Goal: Task Accomplishment & Management: Manage account settings

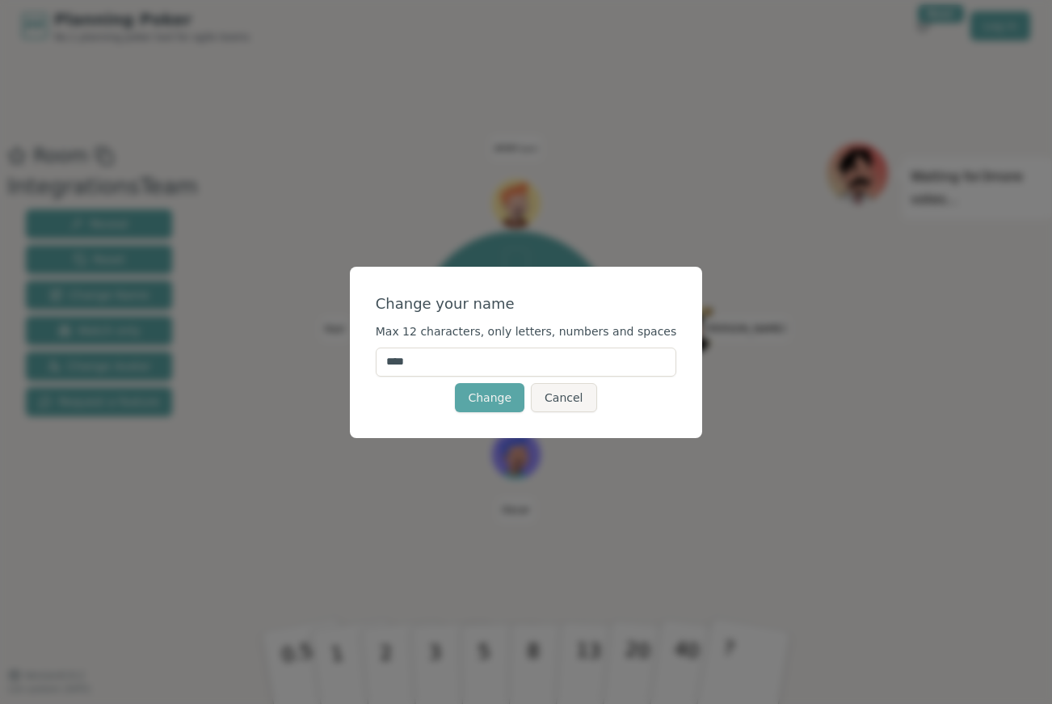
click at [474, 366] on input "****" at bounding box center [526, 362] width 301 height 29
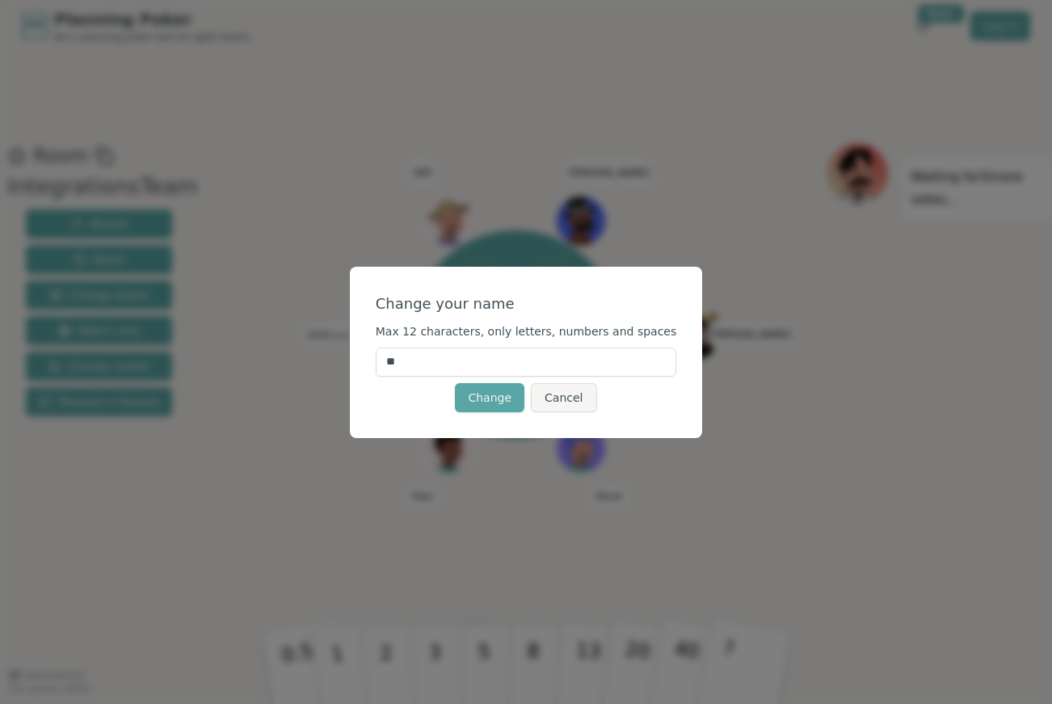
type input "*"
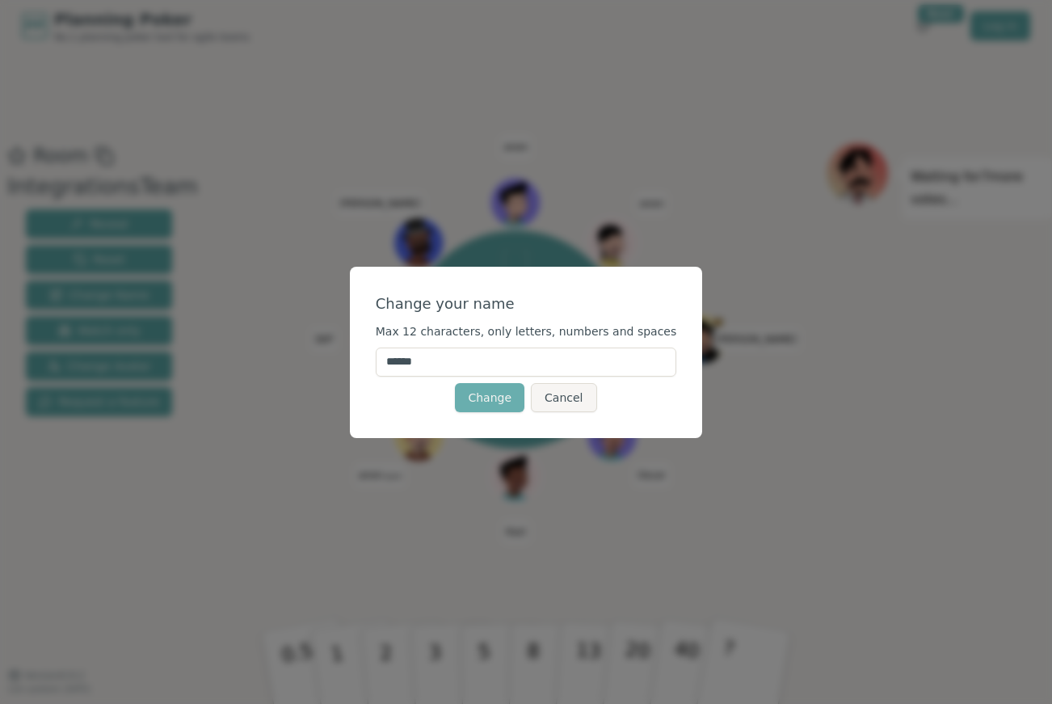
type input "******"
click at [486, 390] on button "Change" at bounding box center [490, 397] width 70 height 29
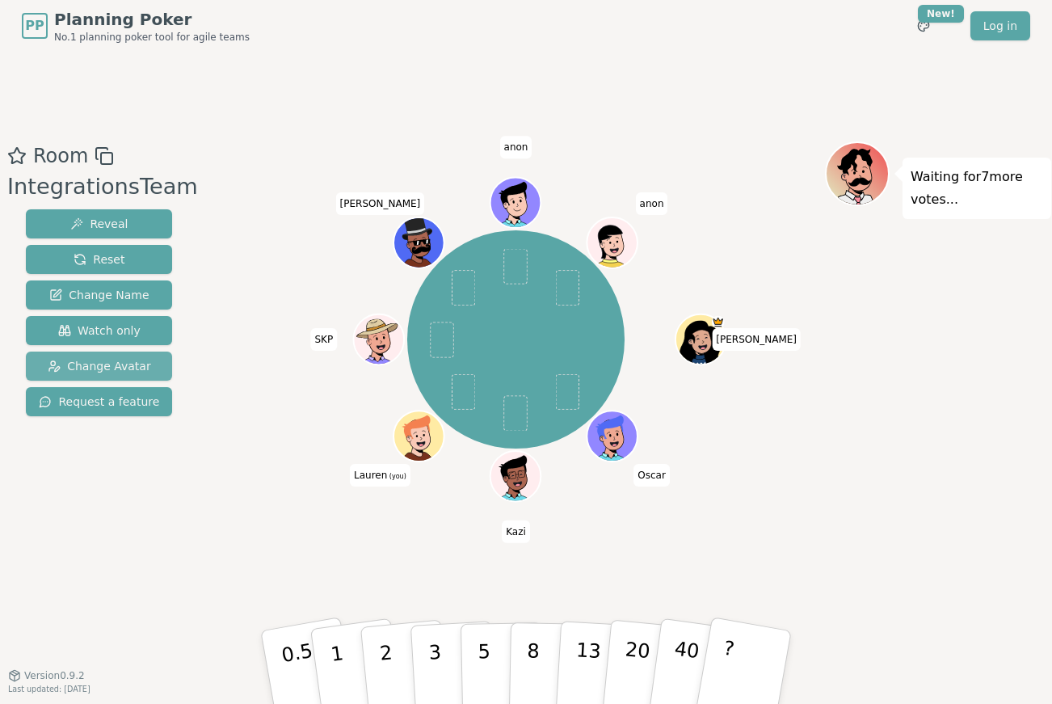
click at [112, 369] on span "Change Avatar" at bounding box center [99, 366] width 103 height 16
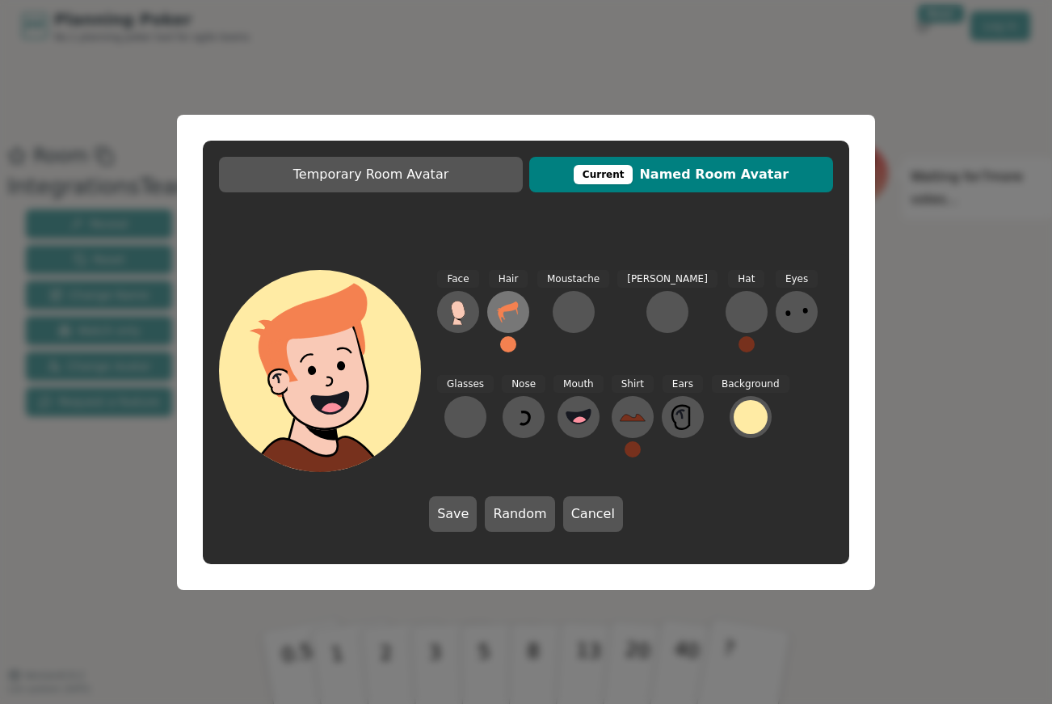
click at [503, 323] on icon at bounding box center [508, 312] width 26 height 26
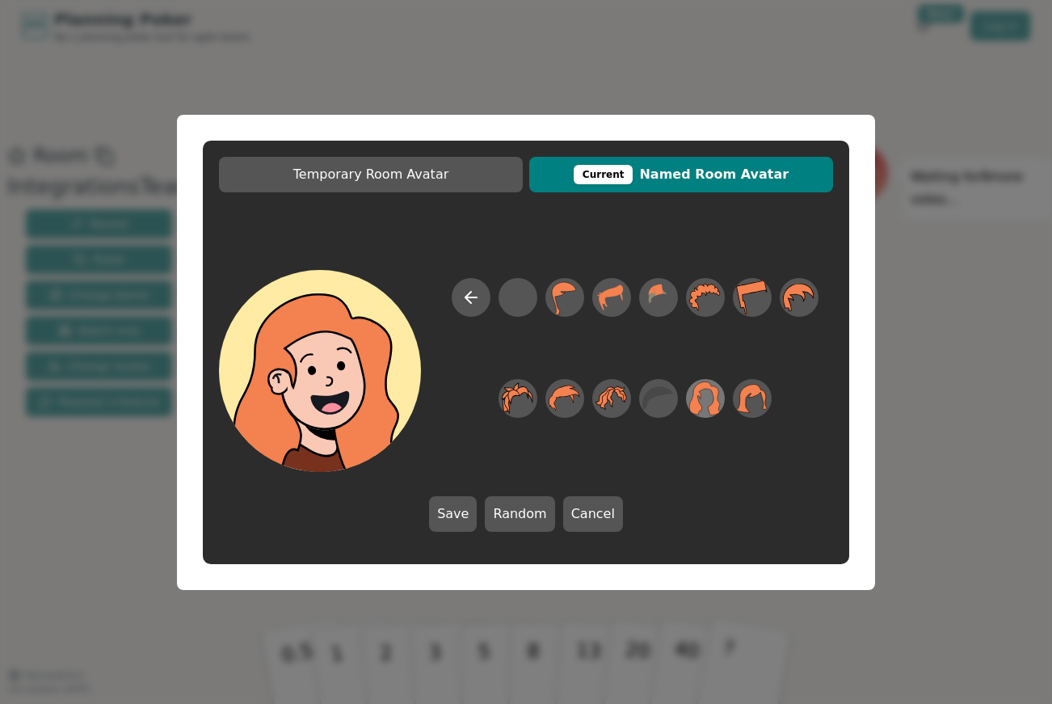
click at [711, 398] on icon at bounding box center [705, 398] width 32 height 36
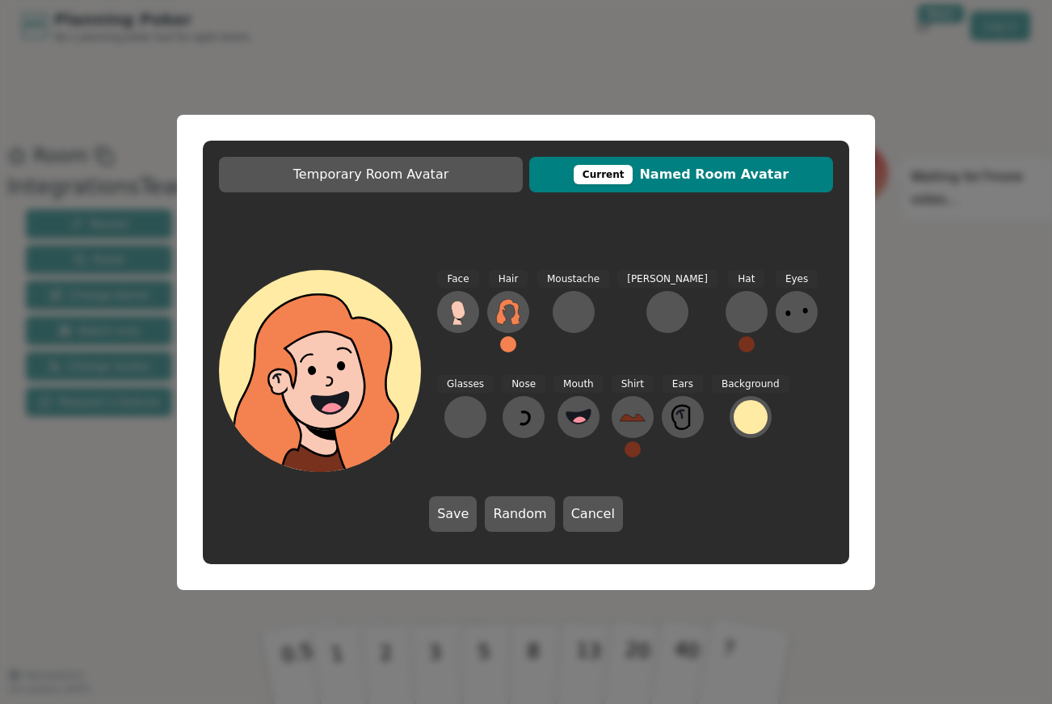
click at [505, 342] on button at bounding box center [508, 344] width 16 height 16
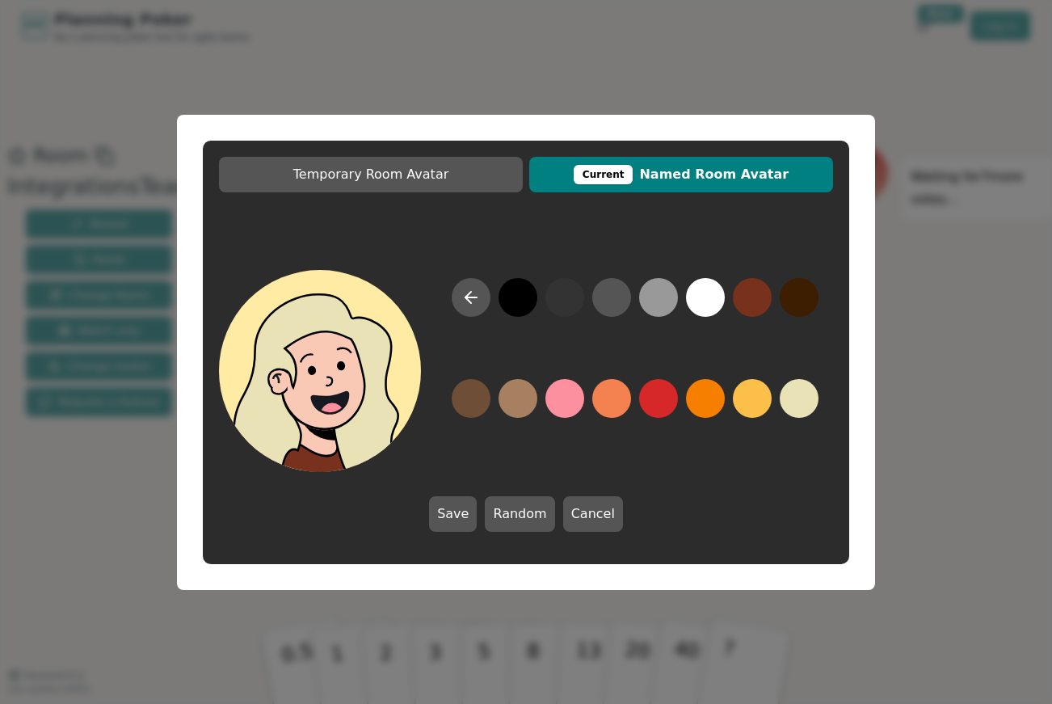
click at [790, 404] on button at bounding box center [799, 398] width 39 height 39
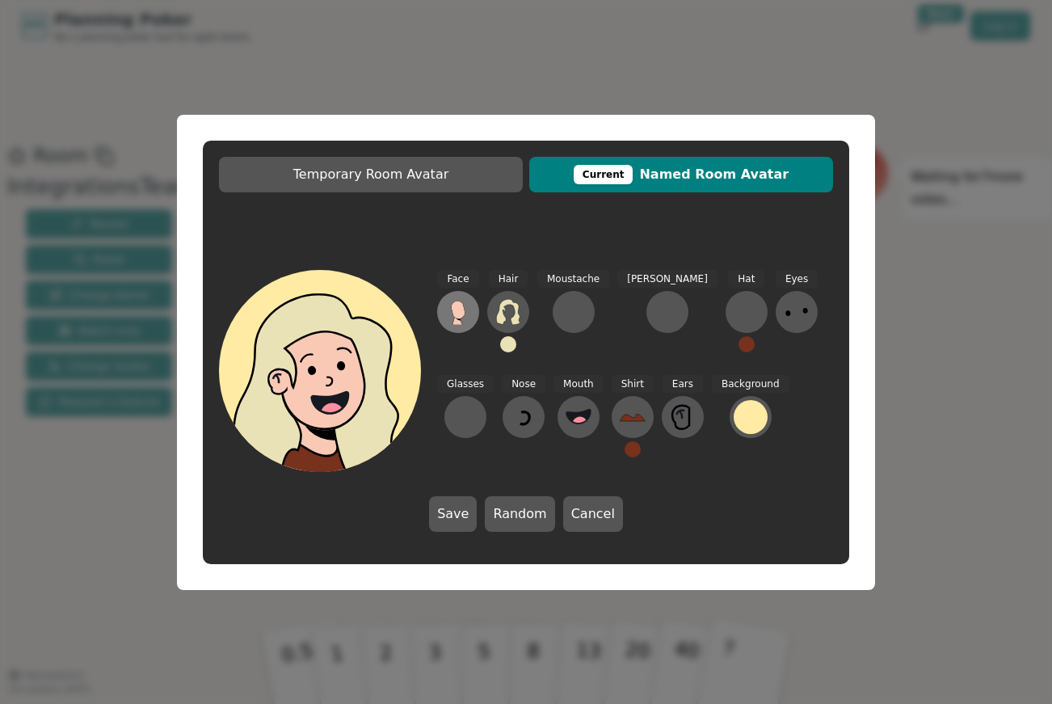
click at [444, 314] on button at bounding box center [458, 312] width 42 height 42
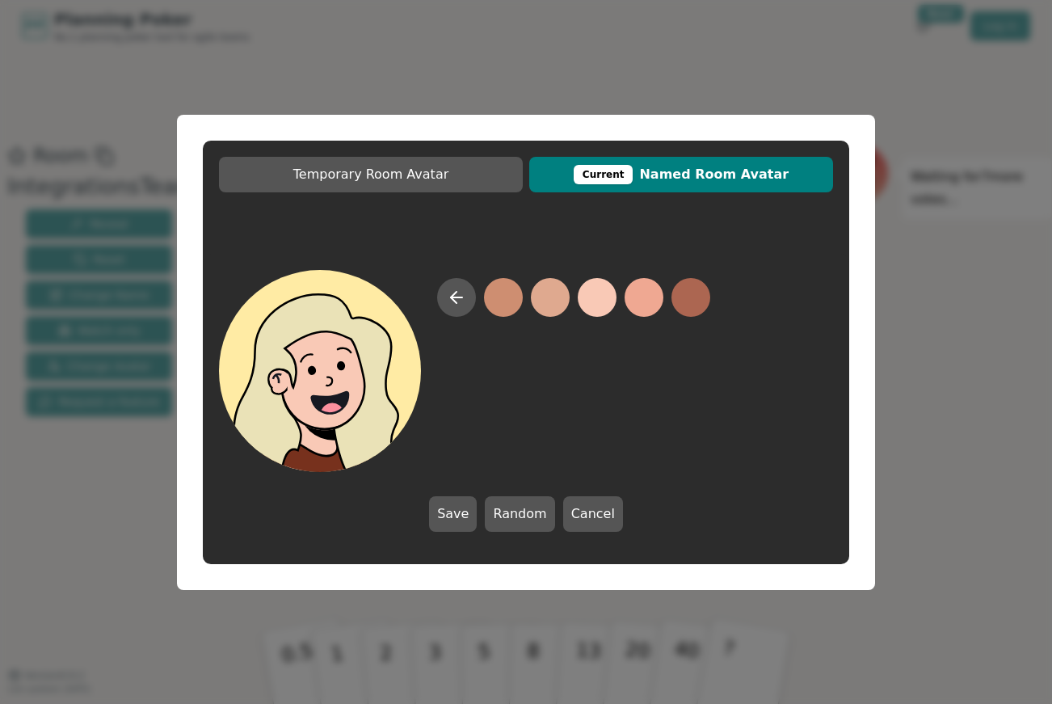
click at [592, 297] on button at bounding box center [597, 297] width 39 height 39
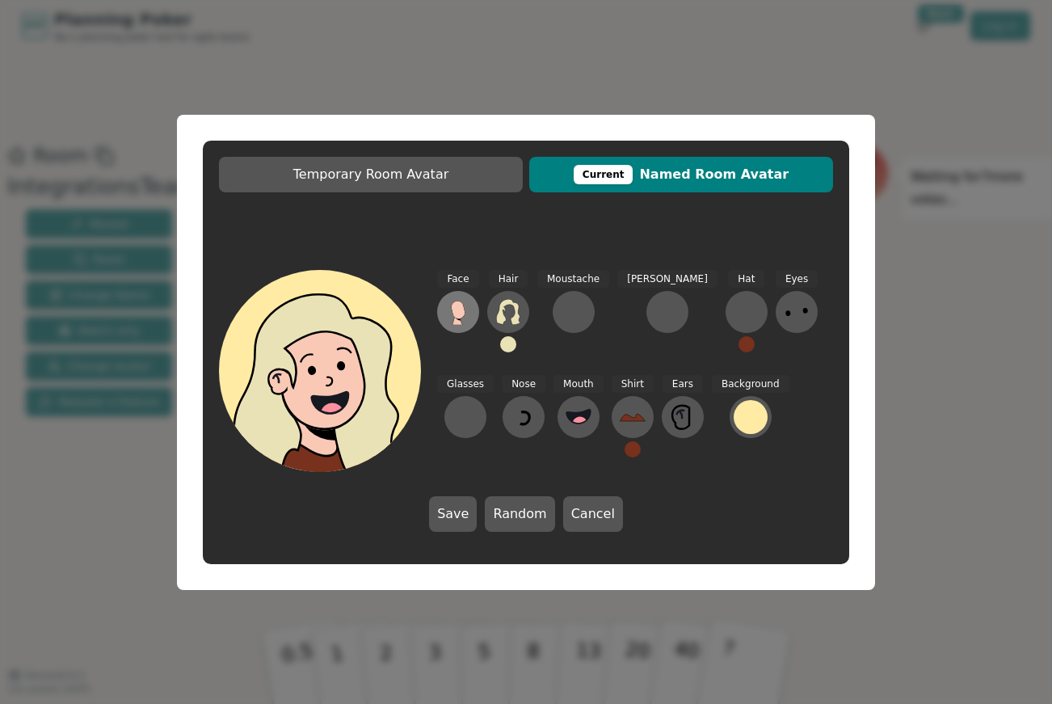
click at [449, 312] on icon at bounding box center [458, 312] width 26 height 26
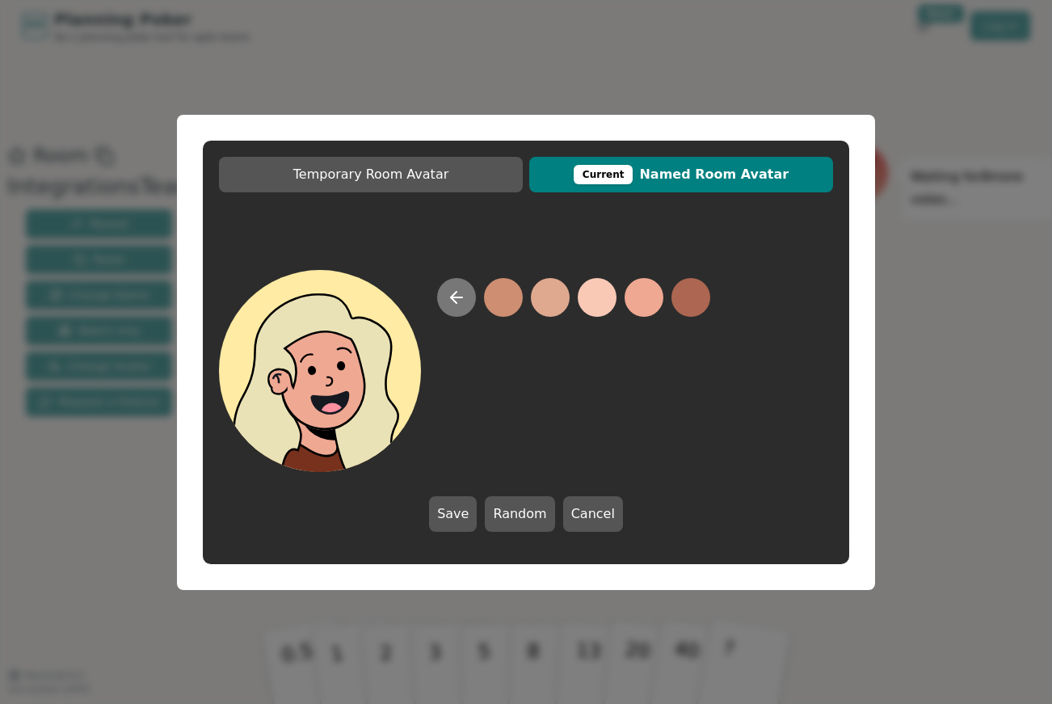
click at [440, 306] on button at bounding box center [456, 297] width 39 height 39
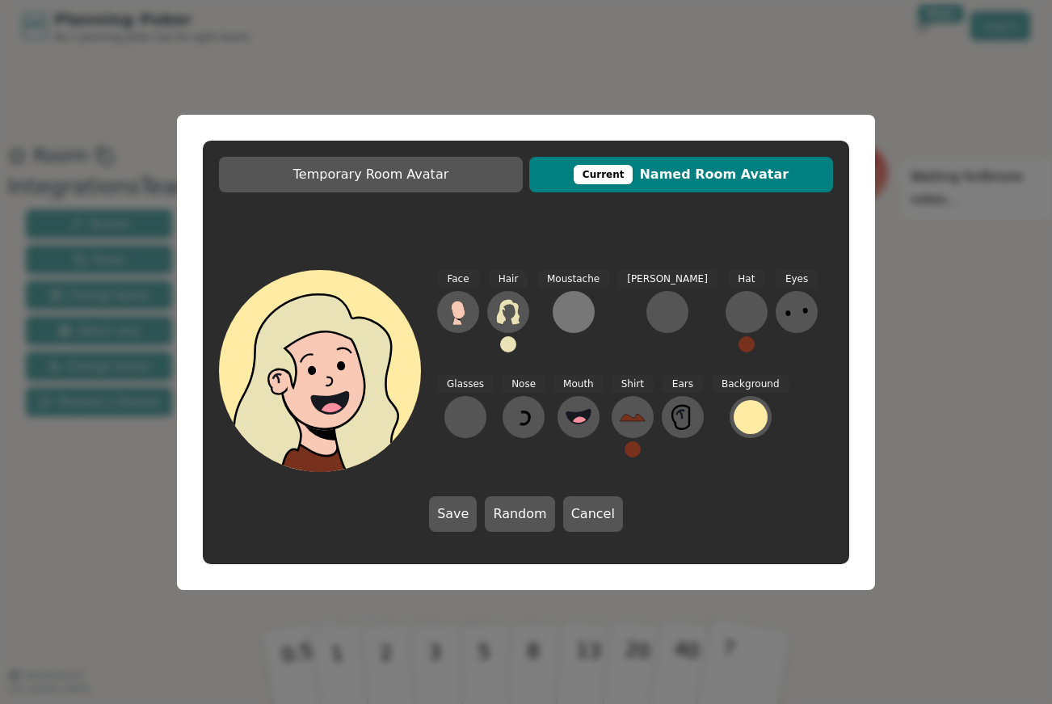
click at [562, 314] on div at bounding box center [574, 312] width 26 height 26
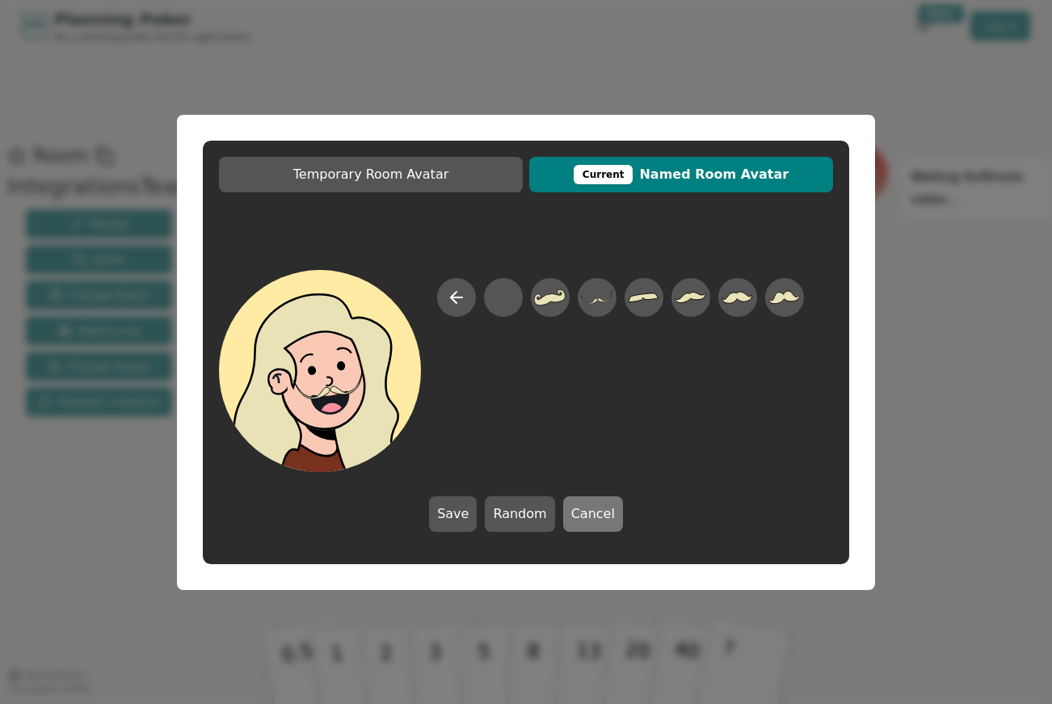
click at [586, 518] on button "Cancel" at bounding box center [593, 514] width 60 height 36
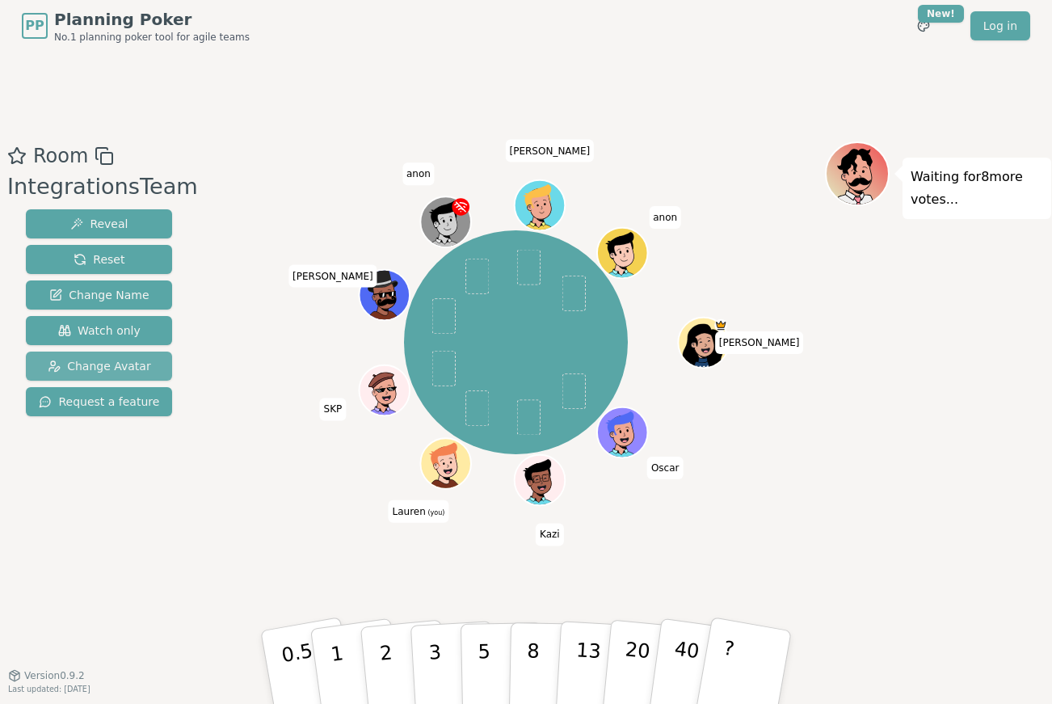
click at [97, 358] on span "Change Avatar" at bounding box center [99, 366] width 103 height 16
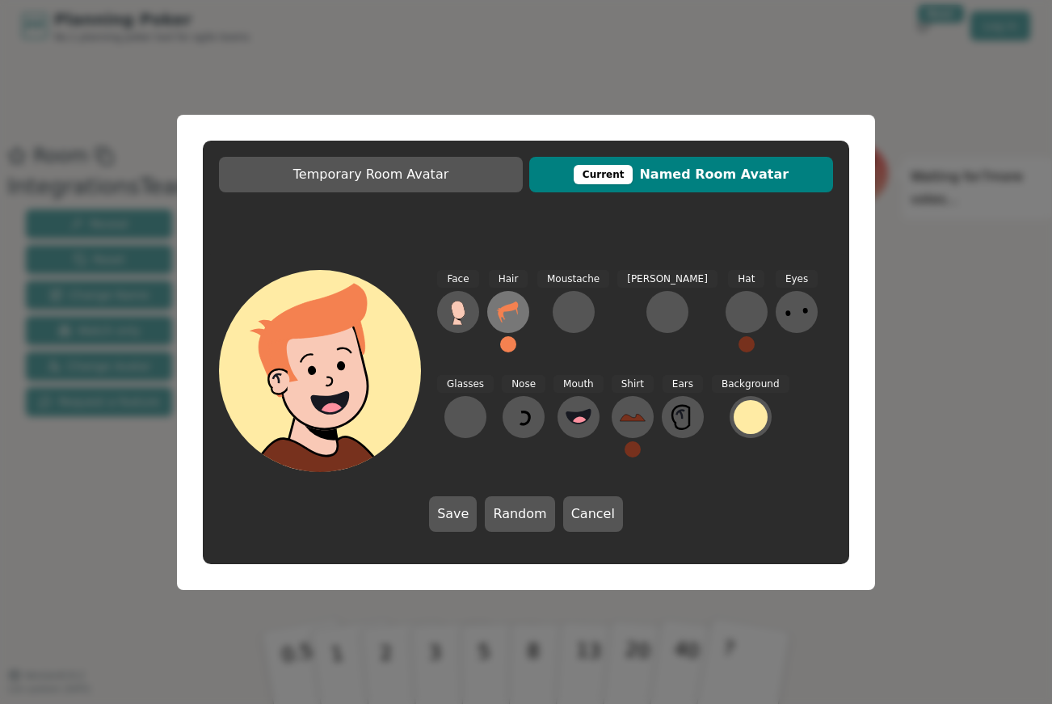
click at [511, 313] on icon at bounding box center [508, 312] width 26 height 26
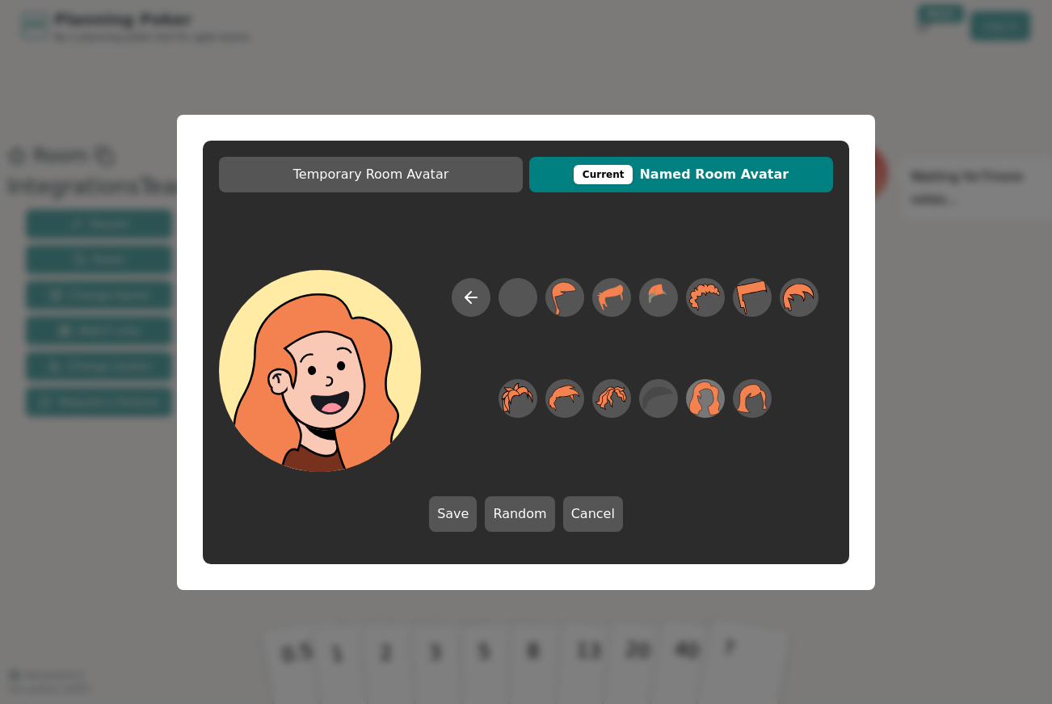
click at [699, 407] on icon at bounding box center [706, 398] width 32 height 34
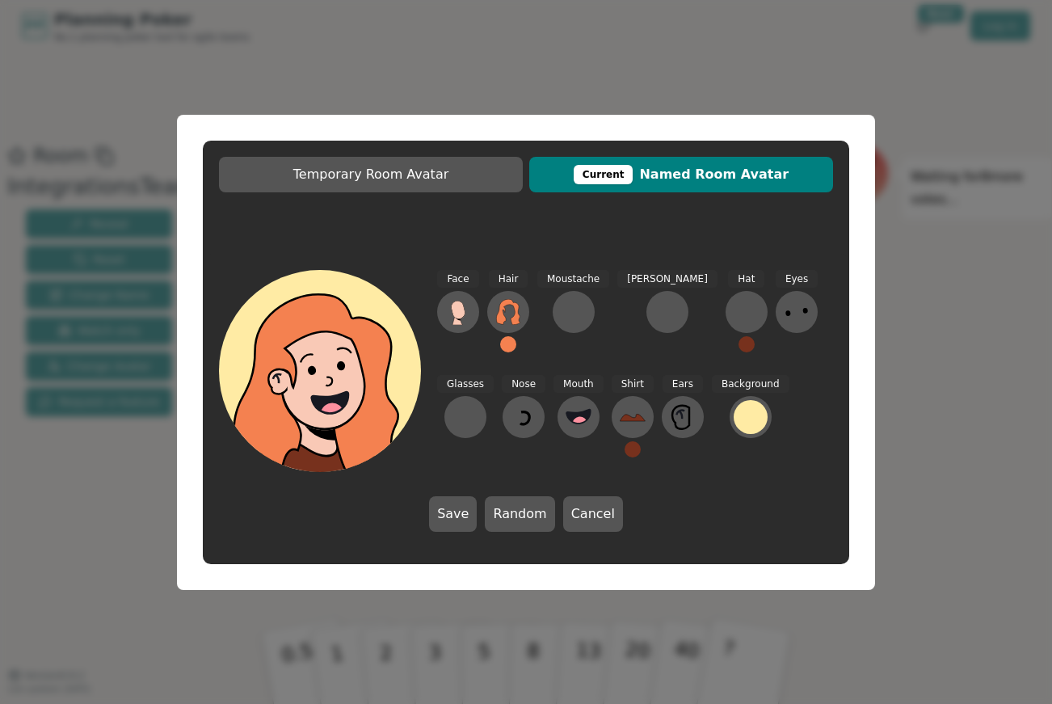
click at [509, 343] on button at bounding box center [508, 344] width 16 height 16
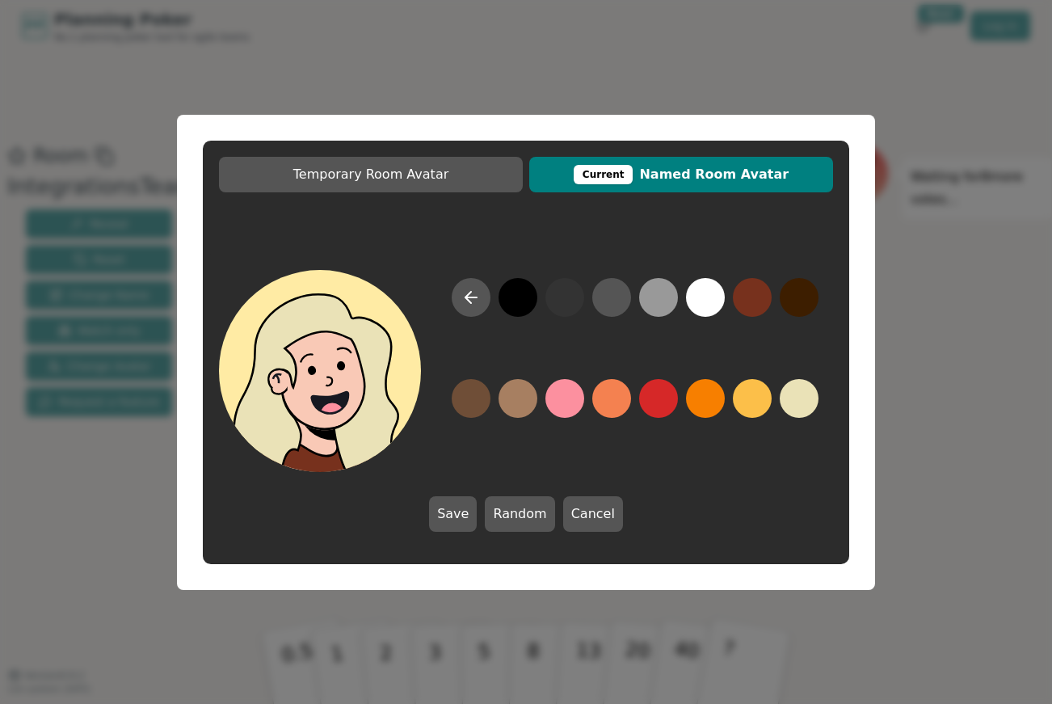
click at [805, 400] on button at bounding box center [799, 398] width 39 height 39
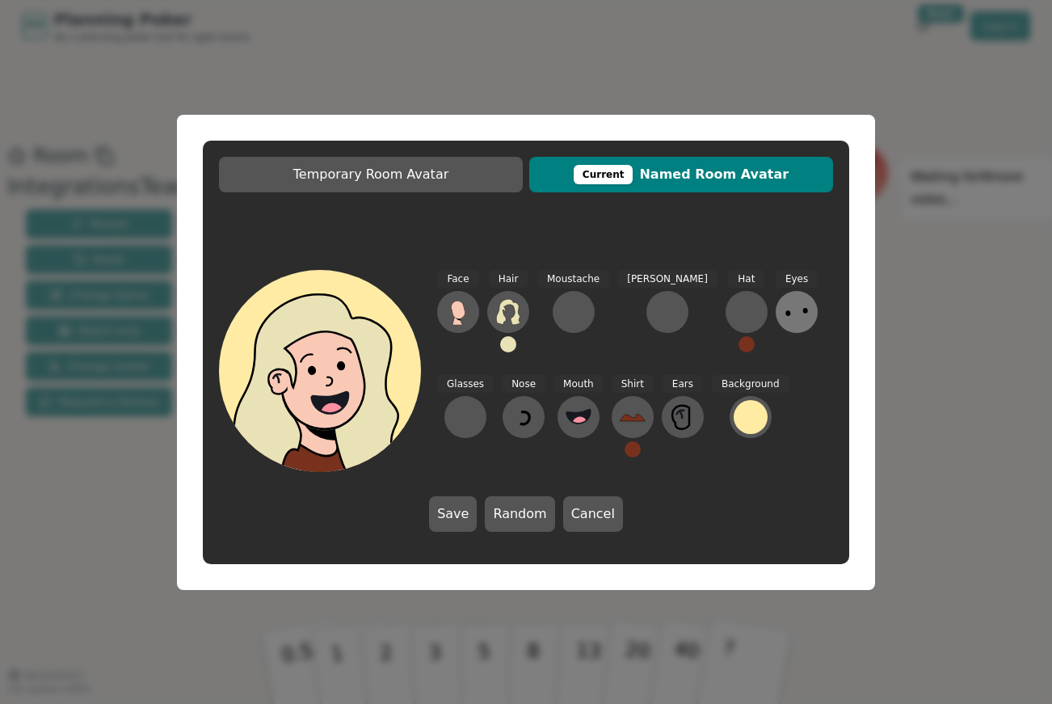
click at [784, 312] on icon at bounding box center [797, 312] width 26 height 26
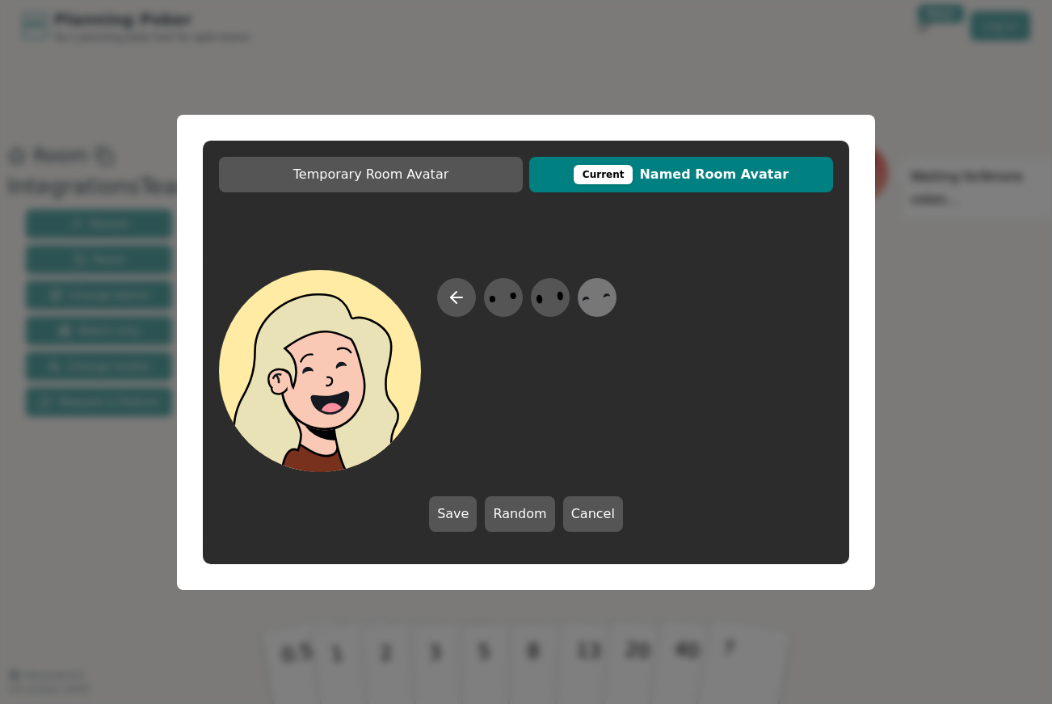
click at [605, 305] on icon at bounding box center [597, 297] width 32 height 36
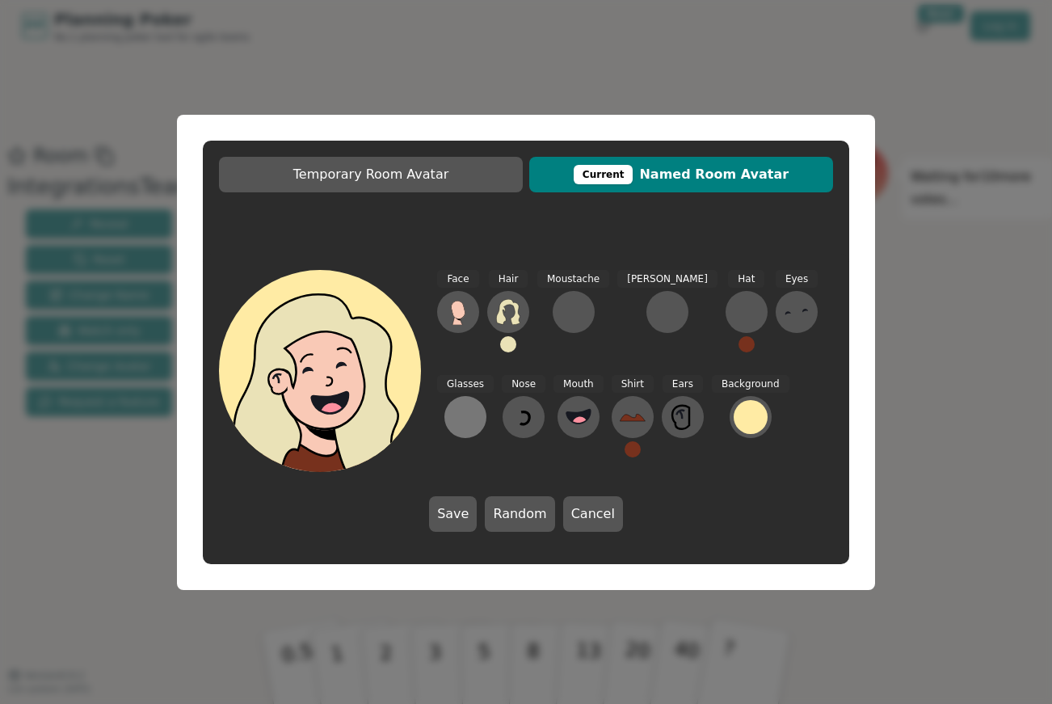
click at [478, 404] on div at bounding box center [466, 417] width 26 height 26
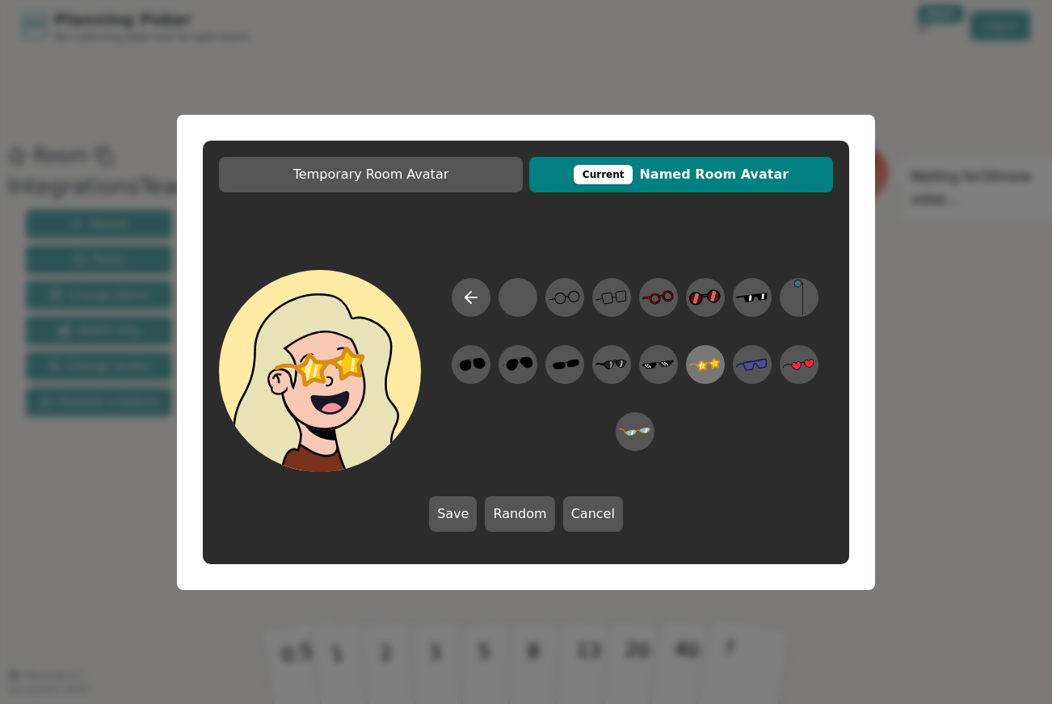
click at [701, 352] on icon at bounding box center [705, 364] width 32 height 36
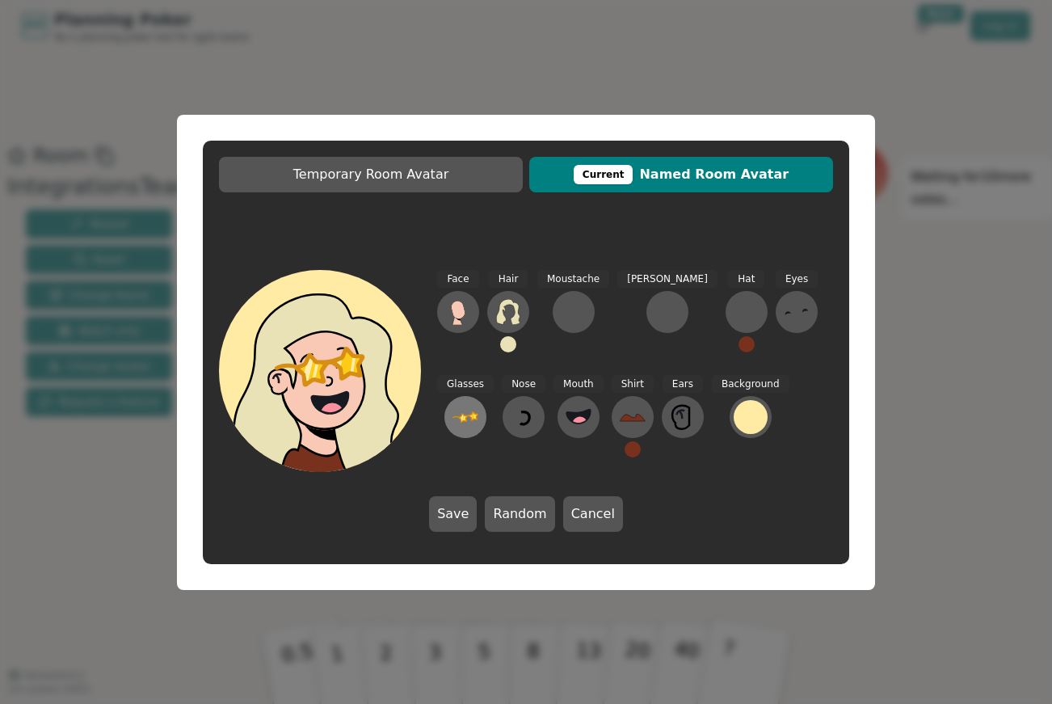
click at [478, 404] on icon at bounding box center [466, 417] width 26 height 26
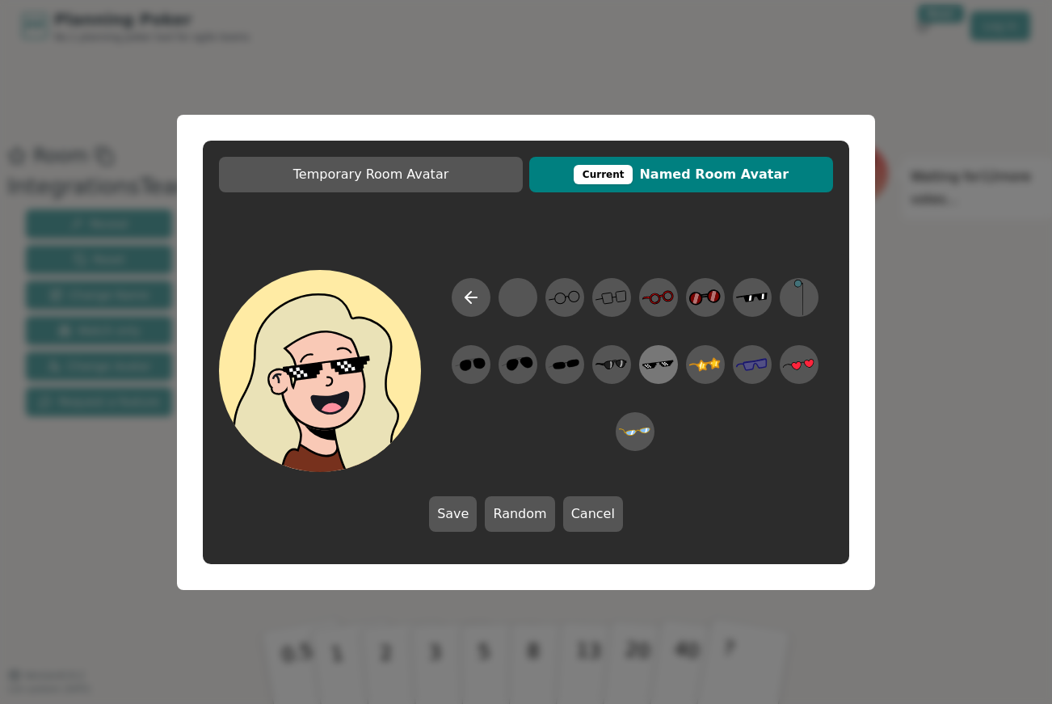
click at [668, 373] on icon at bounding box center [658, 364] width 32 height 36
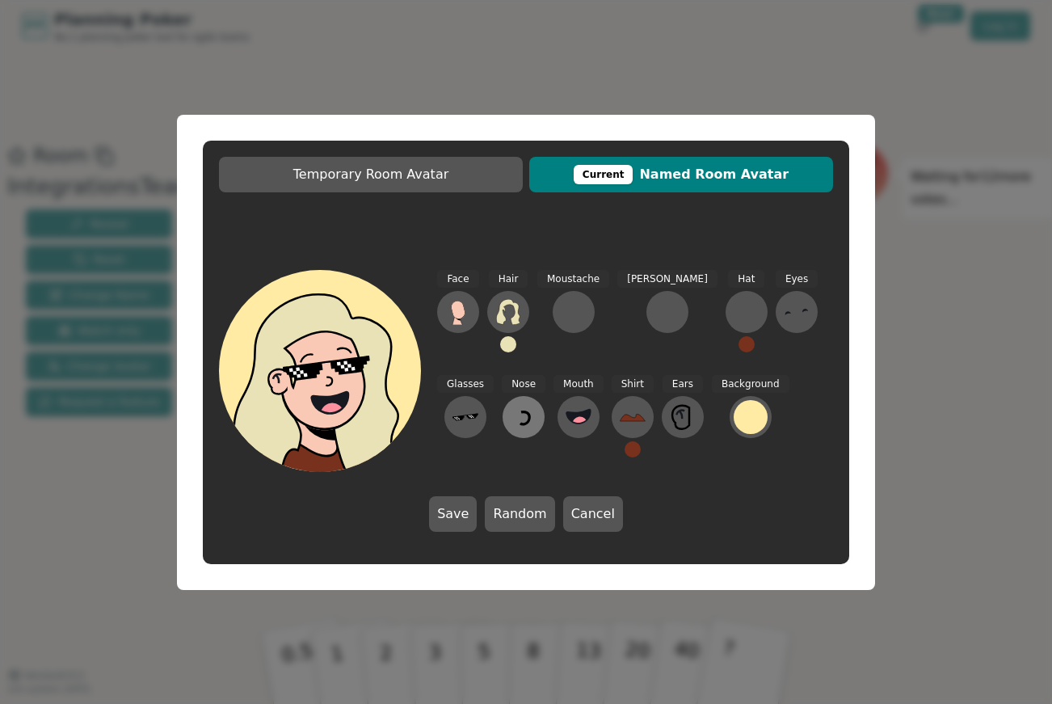
click at [520, 414] on icon at bounding box center [524, 418] width 9 height 12
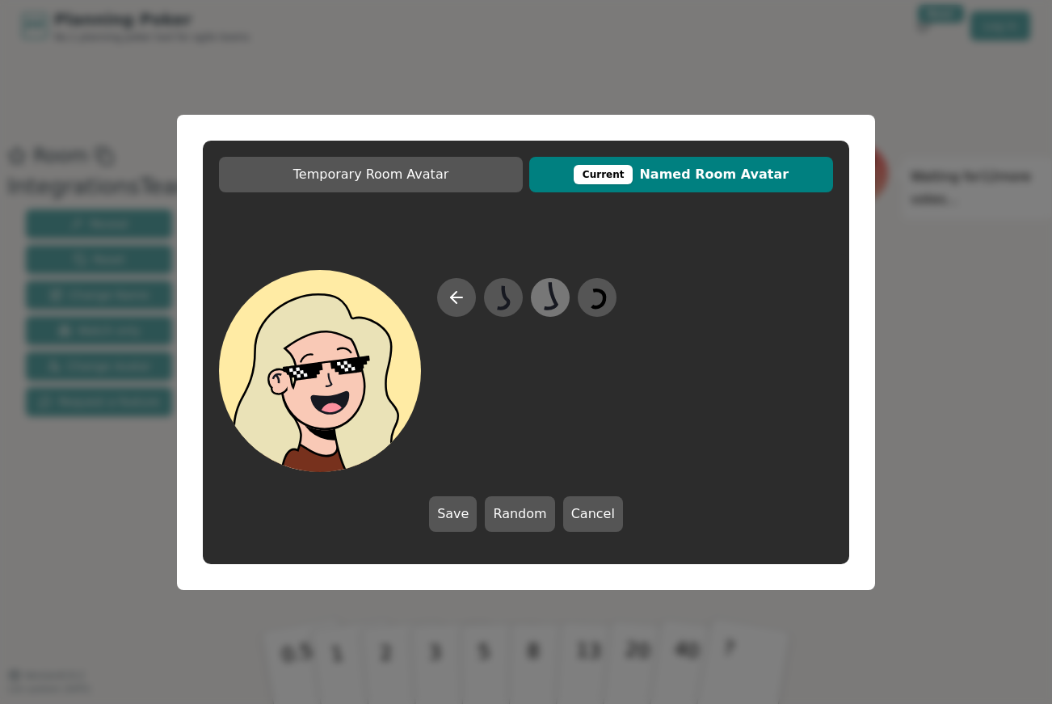
click at [542, 303] on icon at bounding box center [550, 297] width 32 height 36
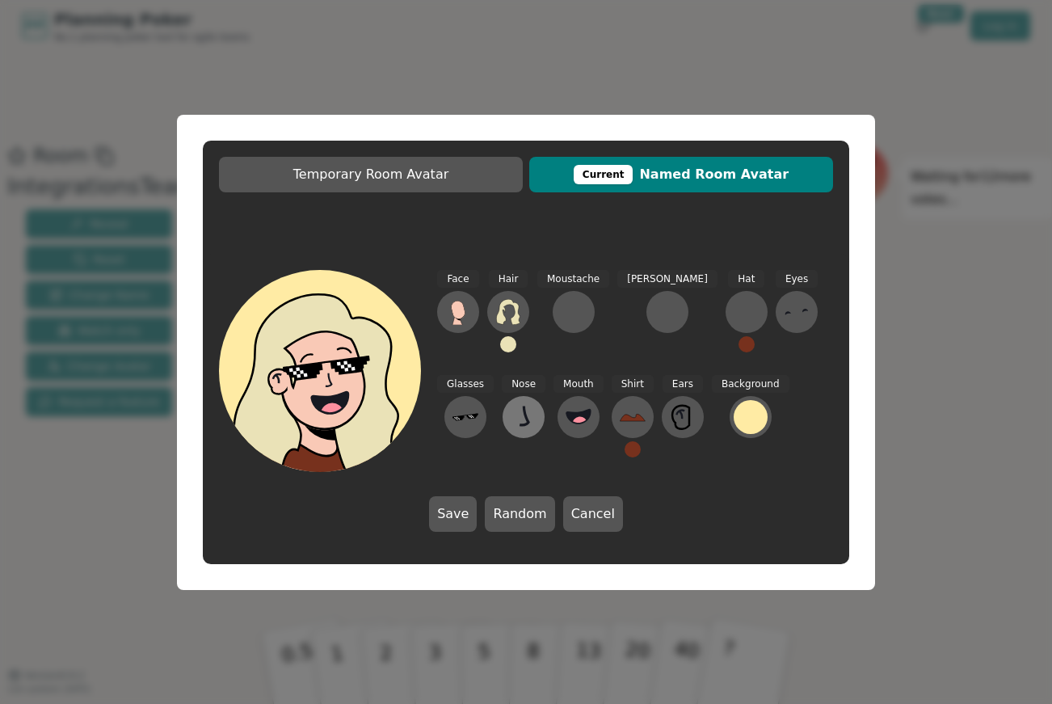
click at [511, 427] on icon at bounding box center [524, 417] width 26 height 26
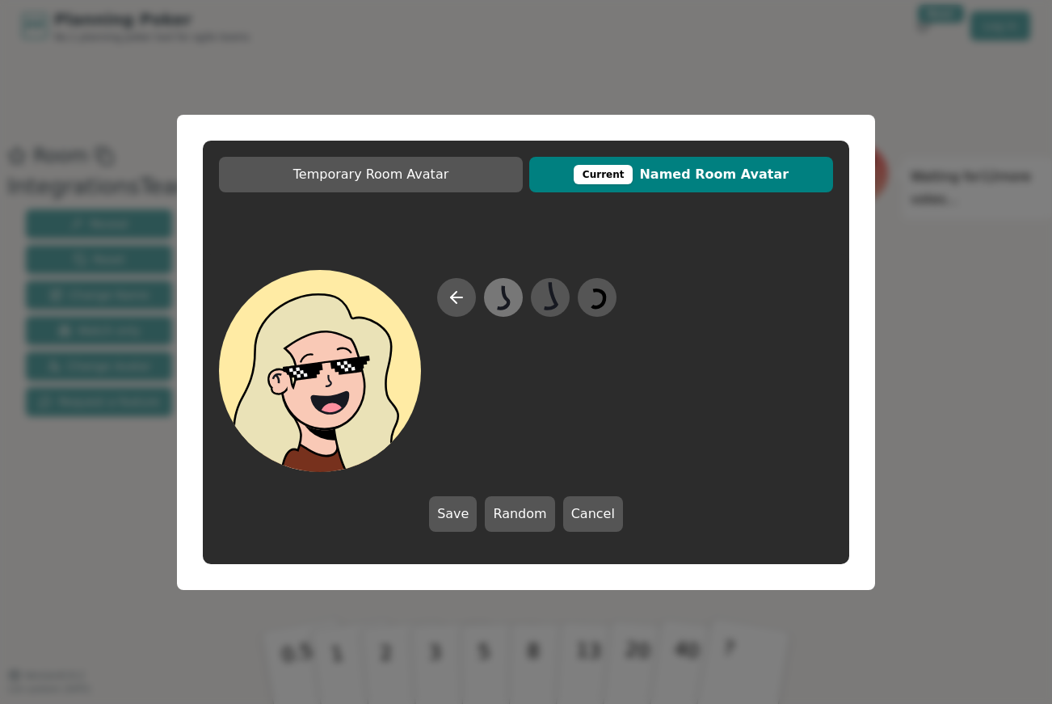
click at [505, 297] on icon at bounding box center [503, 296] width 11 height 23
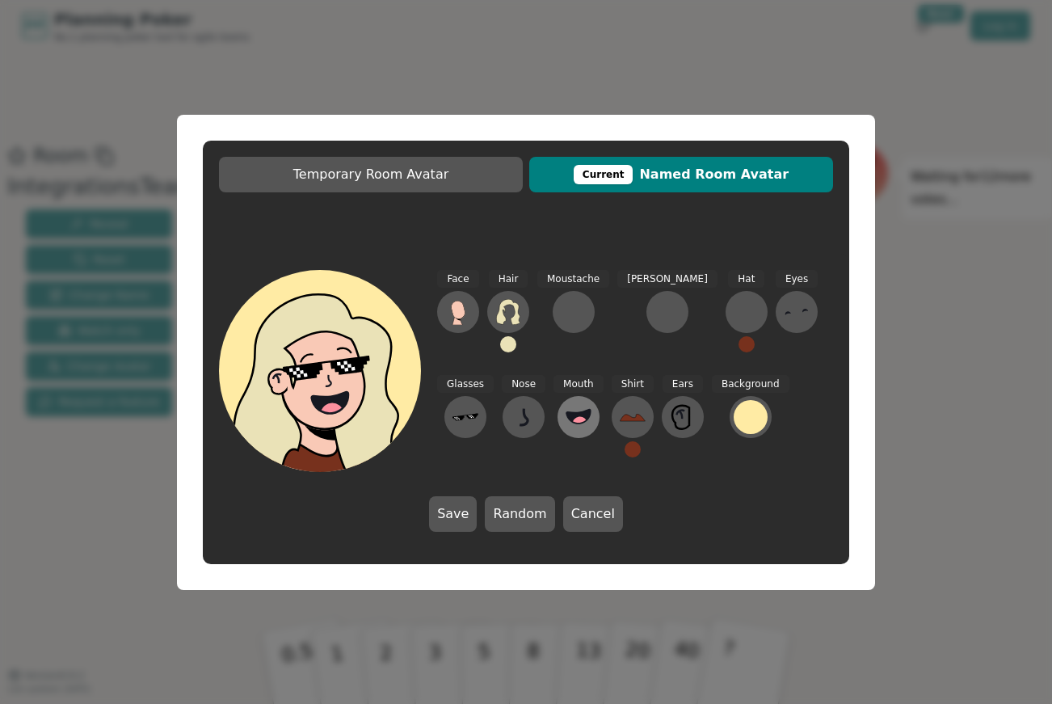
click at [571, 418] on circle at bounding box center [579, 424] width 17 height 17
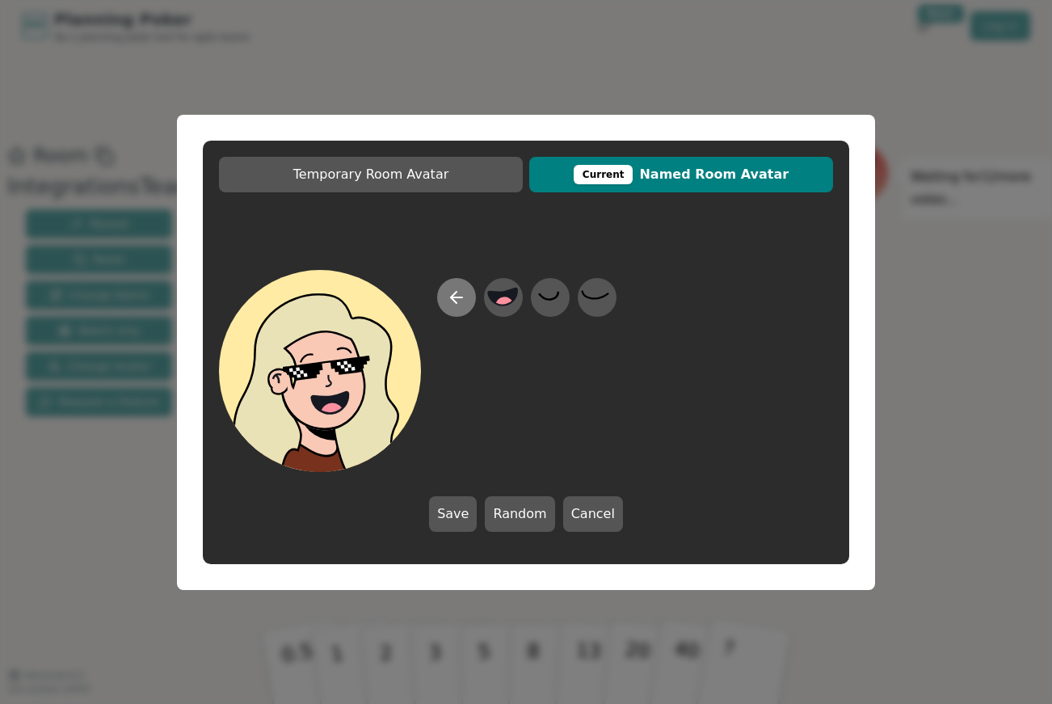
click at [442, 296] on button at bounding box center [456, 297] width 39 height 39
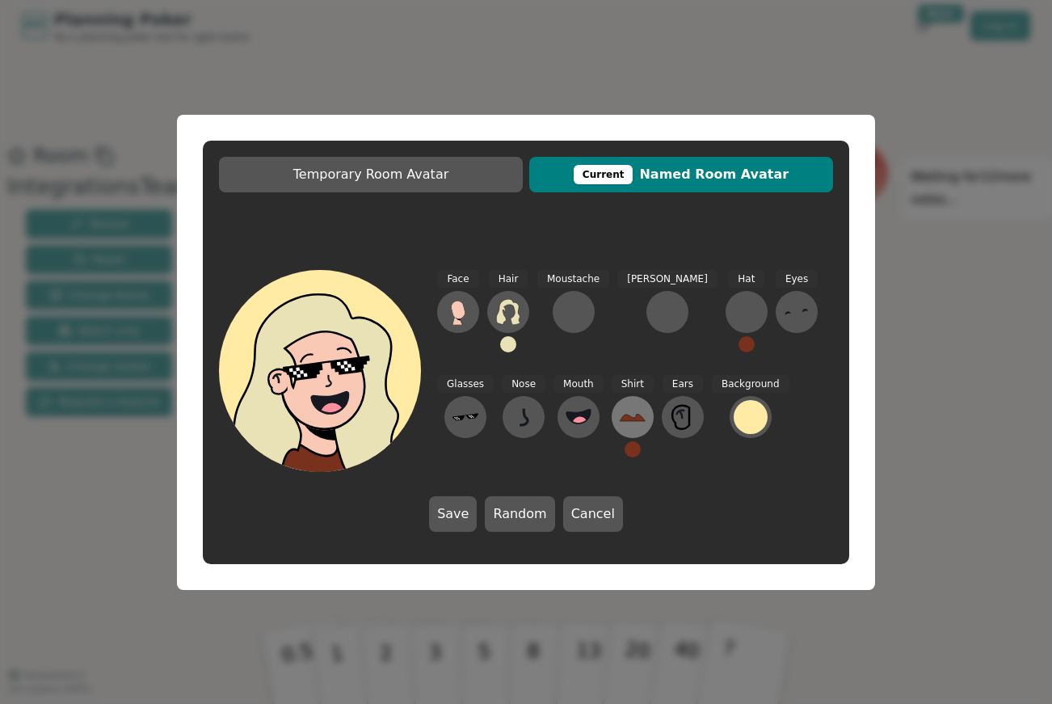
click at [620, 414] on icon at bounding box center [633, 417] width 26 height 26
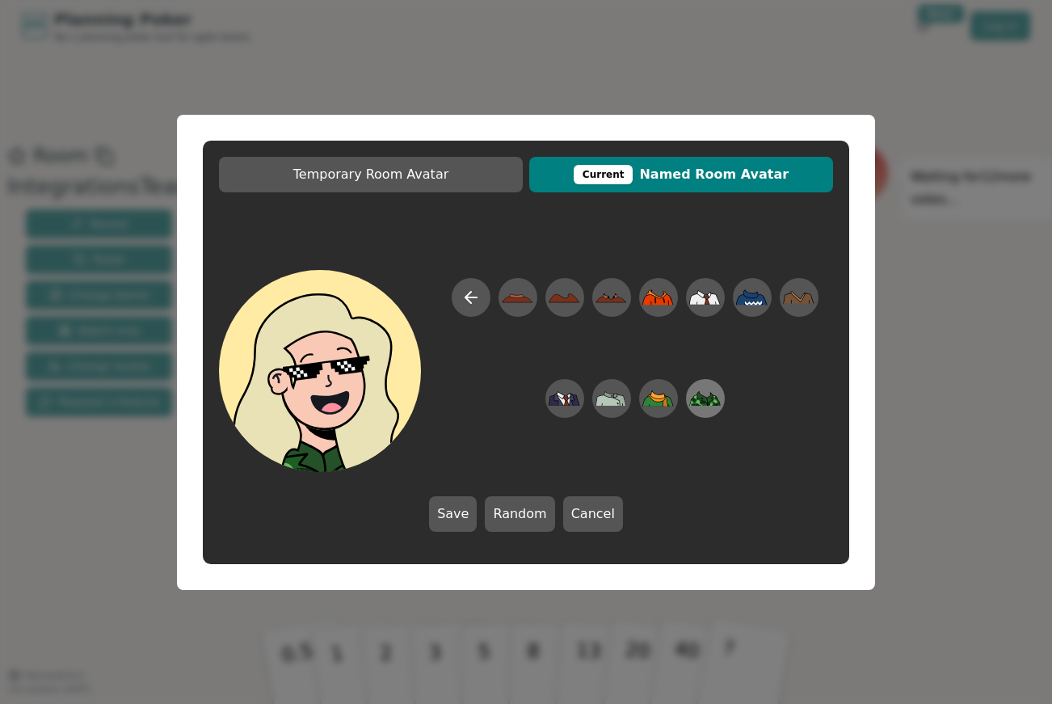
click at [707, 395] on icon at bounding box center [705, 398] width 32 height 36
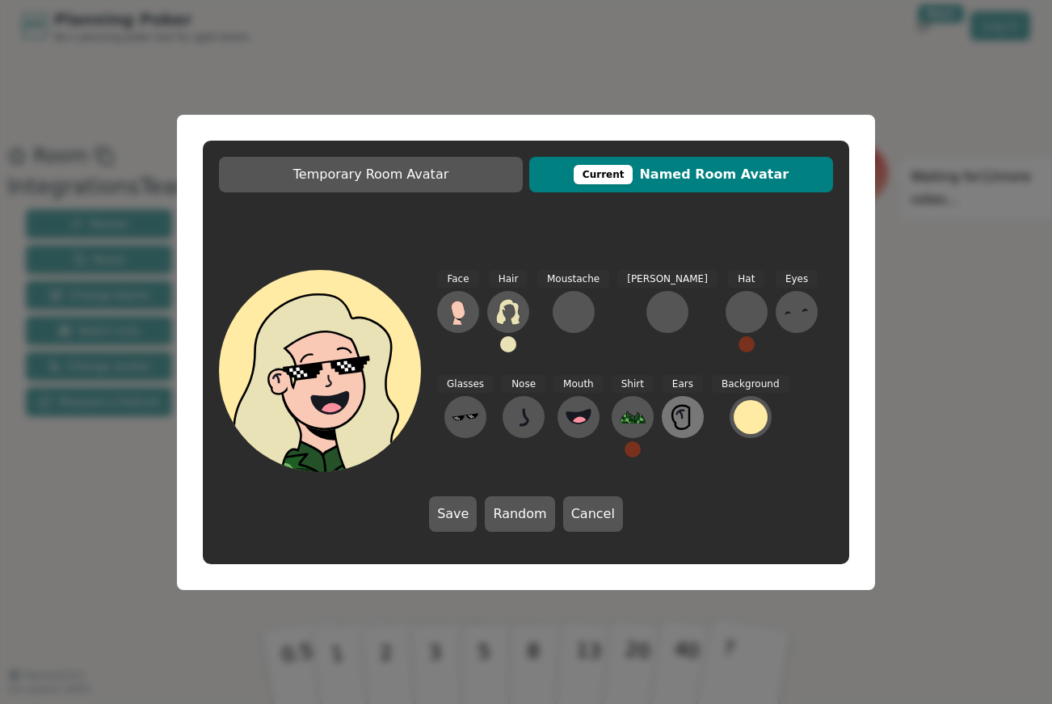
click at [670, 418] on icon at bounding box center [683, 417] width 26 height 26
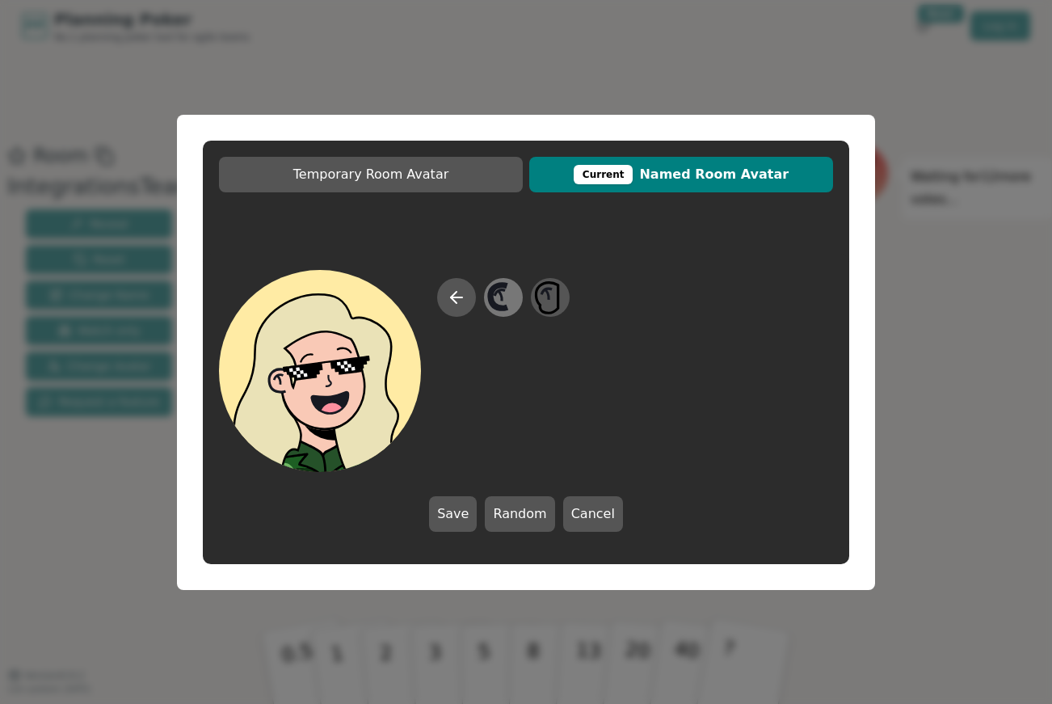
click at [509, 306] on icon at bounding box center [503, 297] width 32 height 36
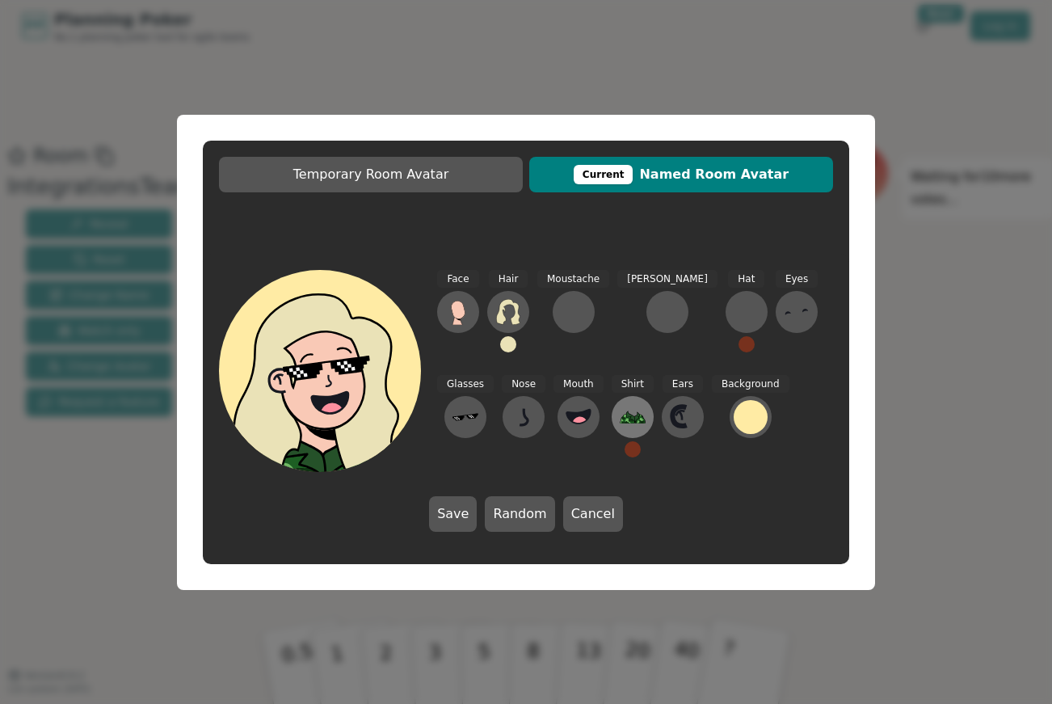
click at [626, 418] on icon at bounding box center [630, 417] width 8 height 10
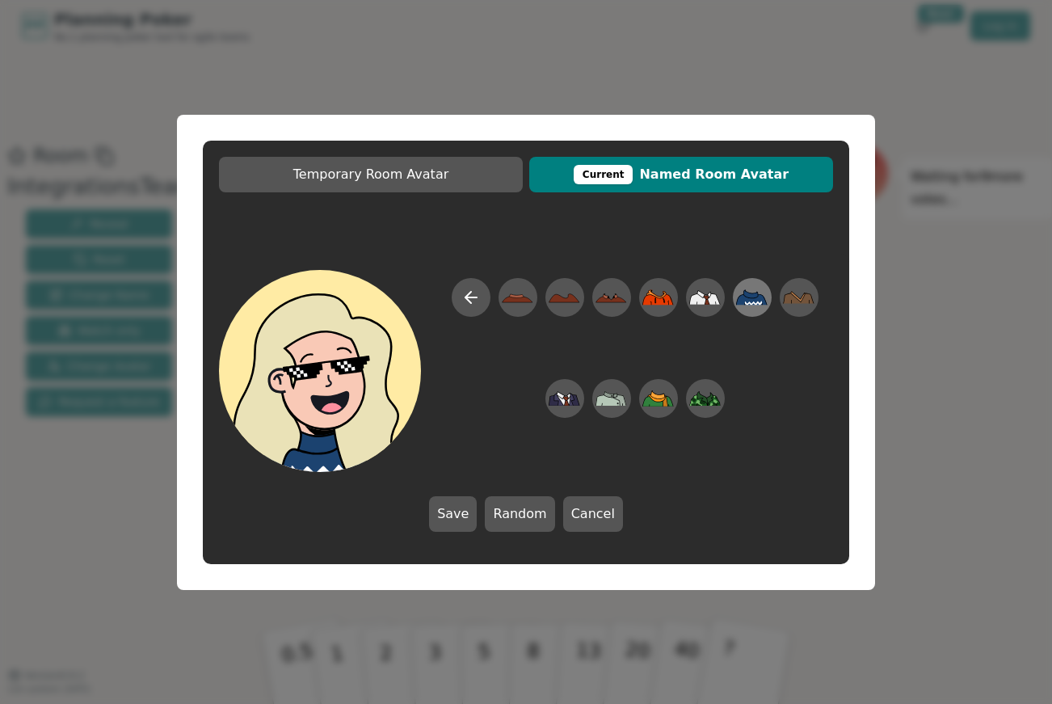
click at [754, 294] on icon at bounding box center [751, 293] width 14 height 7
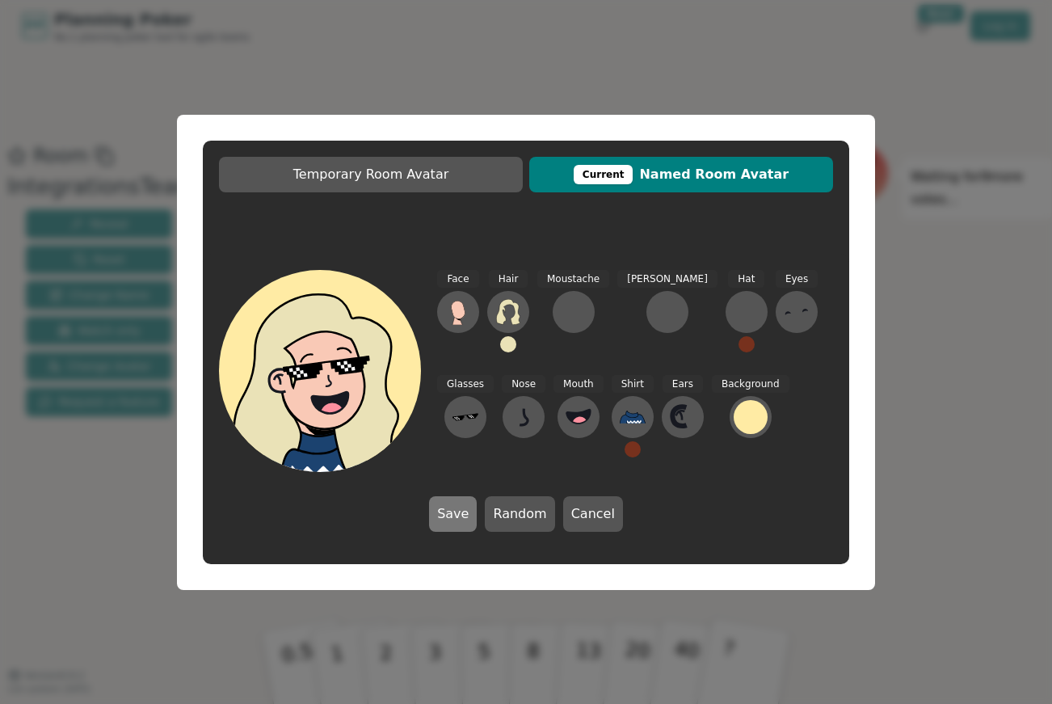
click at [464, 512] on button "Save" at bounding box center [453, 514] width 48 height 36
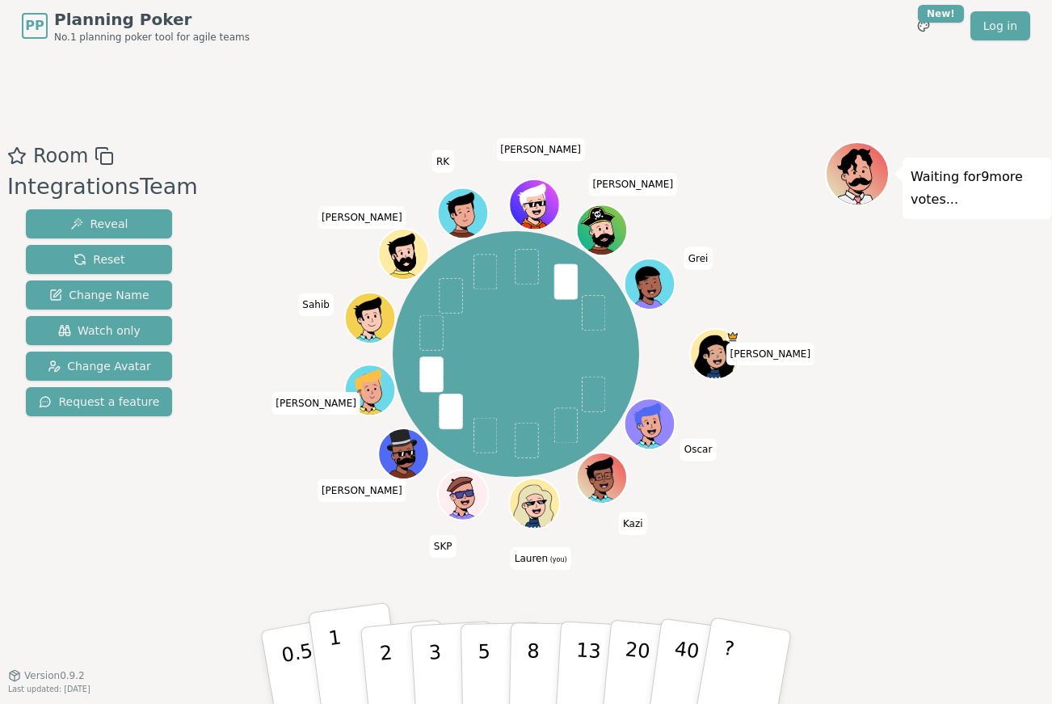
click at [348, 651] on button "1" at bounding box center [356, 667] width 96 height 131
click at [391, 657] on button "2" at bounding box center [405, 668] width 92 height 128
click at [336, 652] on p "1" at bounding box center [339, 670] width 24 height 88
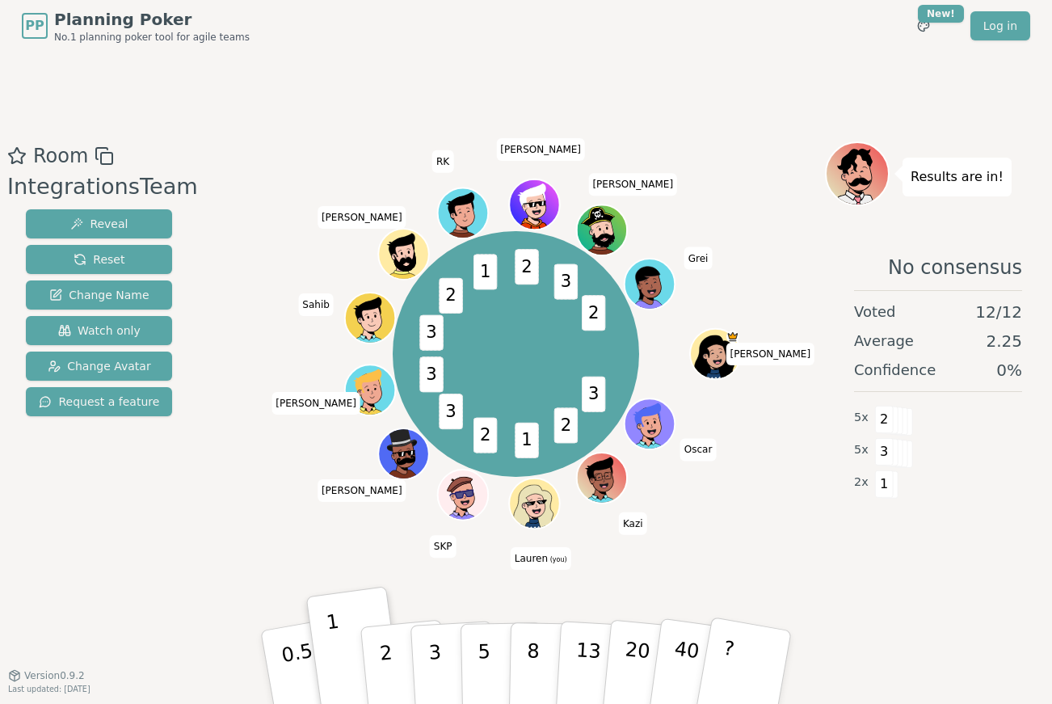
click at [315, 499] on div "3 2 1 2 3 3 3 2 1 2 3 2 [PERSON_NAME] [PERSON_NAME] [PERSON_NAME] (you) SKP [PE…" at bounding box center [516, 354] width 618 height 367
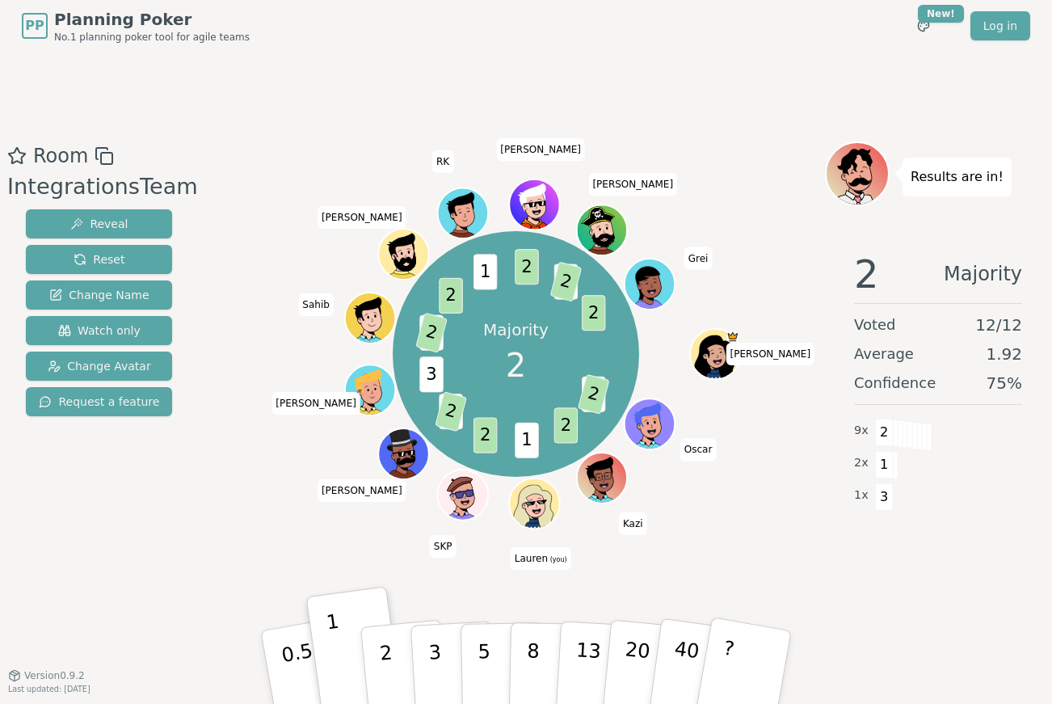
click at [223, 484] on div "Majority 2 3 2 2 1 2 3 2 3 3 2 2 1 2 3 2 2 [PERSON_NAME] [PERSON_NAME] [PERSON_…" at bounding box center [516, 354] width 618 height 367
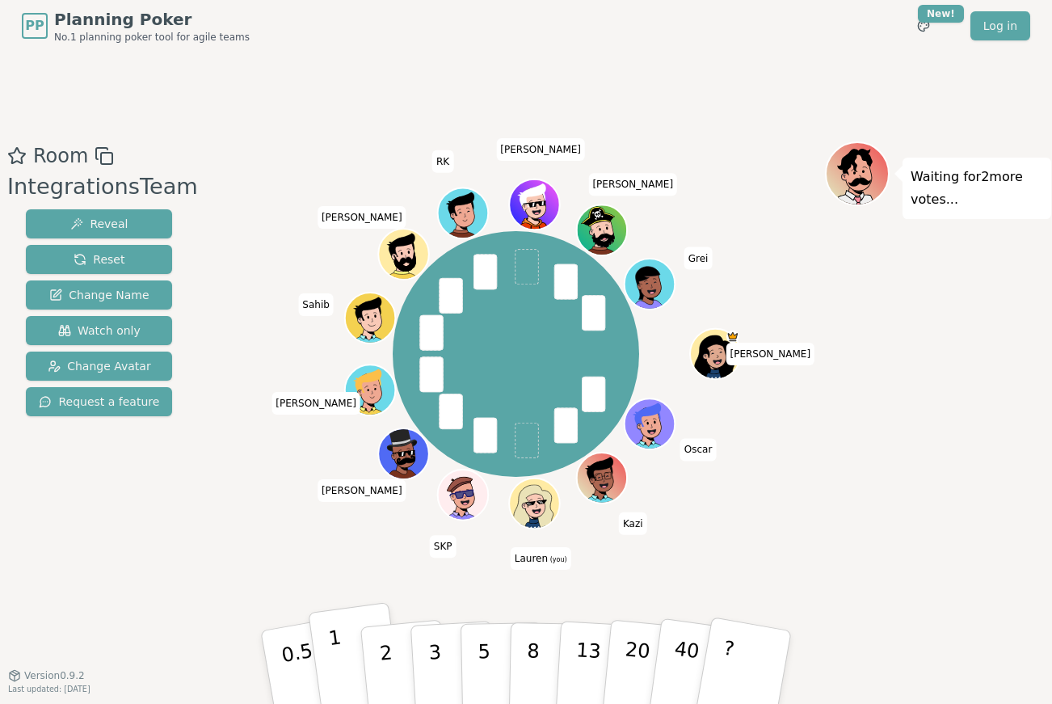
click at [335, 654] on p "1" at bounding box center [339, 670] width 24 height 88
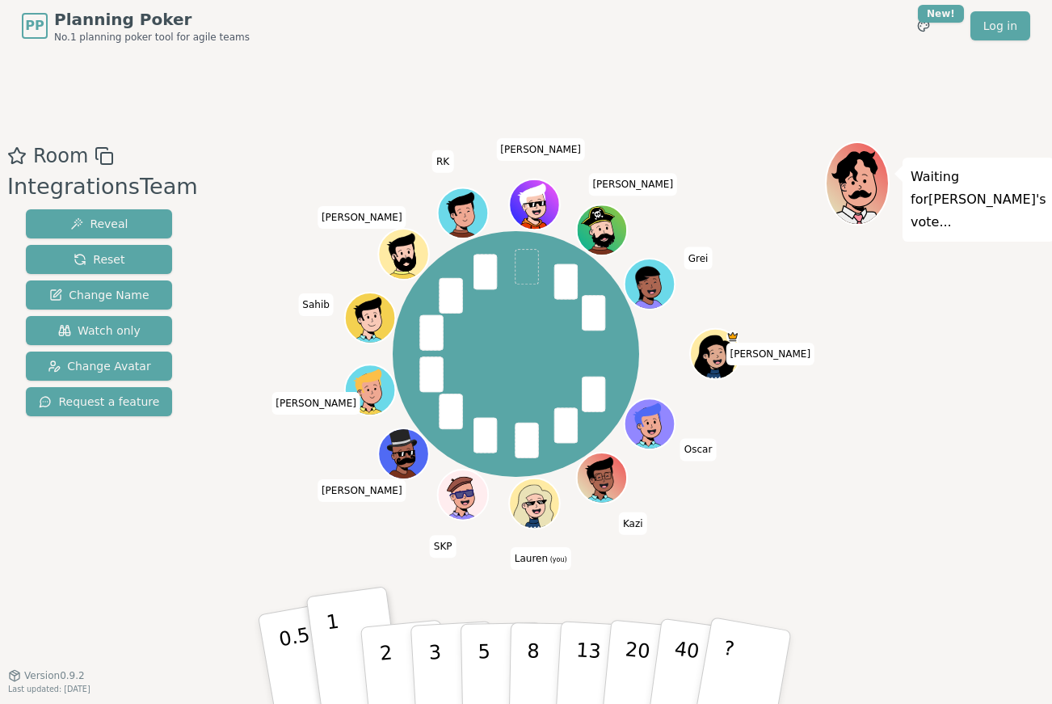
click at [299, 658] on p "0.5" at bounding box center [299, 668] width 45 height 91
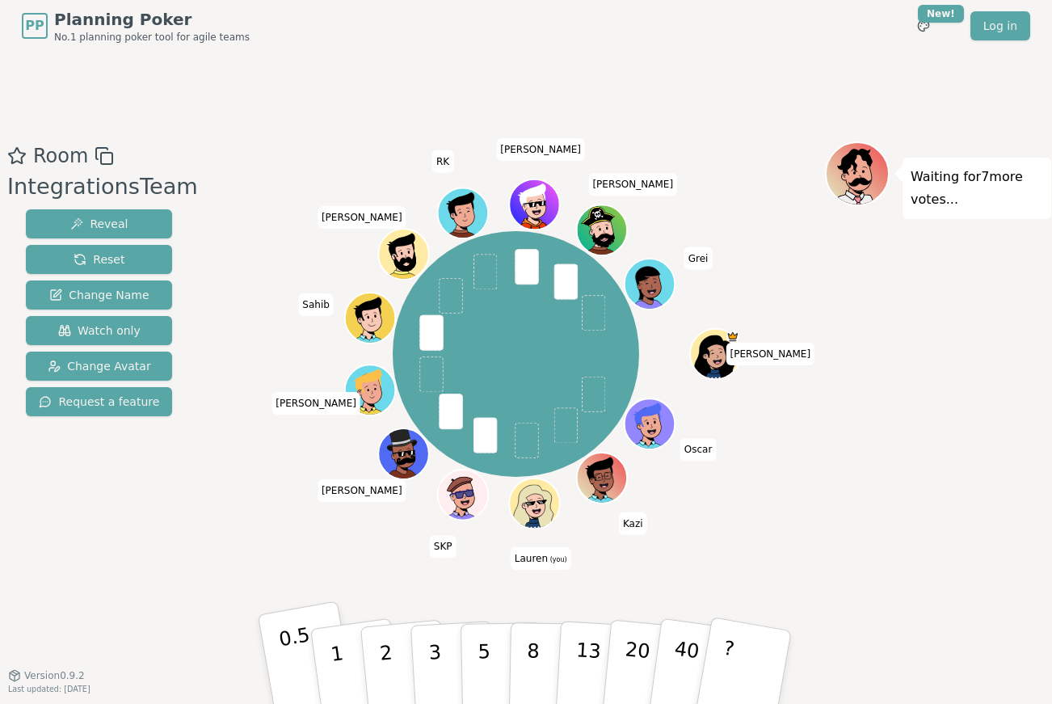
click at [280, 650] on button "0.5" at bounding box center [308, 666] width 101 height 133
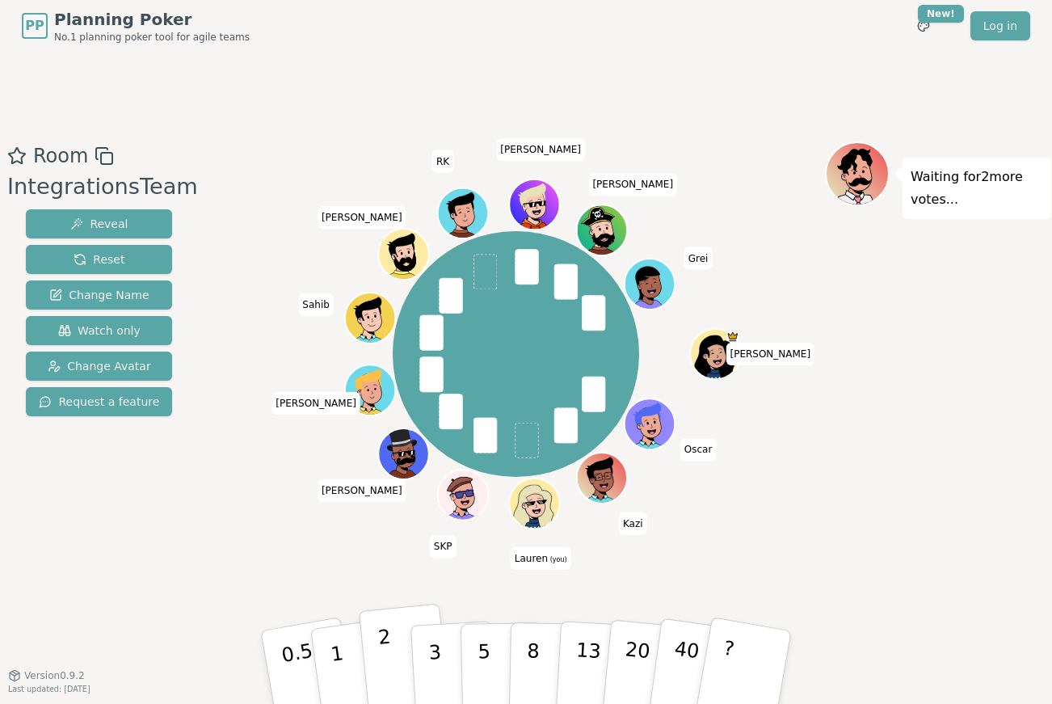
click at [395, 655] on button "2" at bounding box center [405, 668] width 92 height 128
drag, startPoint x: 395, startPoint y: 655, endPoint x: 722, endPoint y: 541, distance: 346.6
click at [722, 541] on div "Room IntegrationsTeam Reveal Reset Change Name Watch only Change Avatar Request…" at bounding box center [526, 363] width 1051 height 444
click at [382, 648] on p "2" at bounding box center [387, 670] width 21 height 88
